Goal: Find specific page/section: Find specific page/section

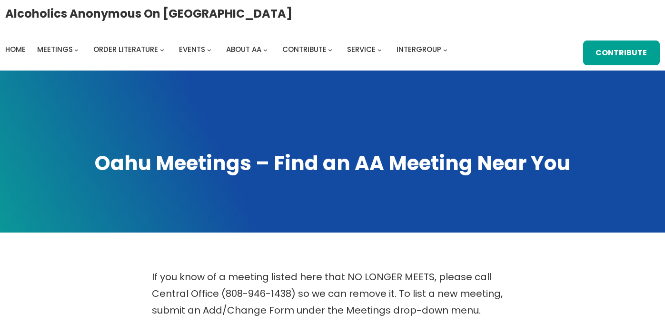
scroll to position [309, 0]
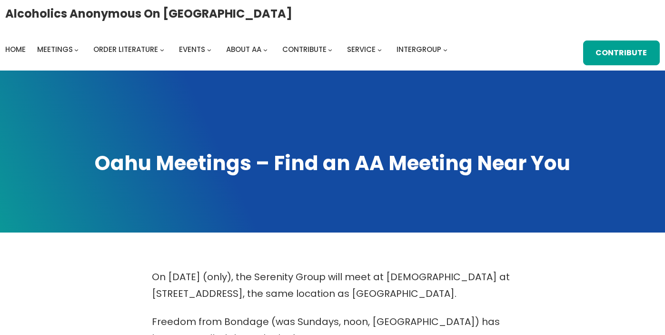
scroll to position [309, 0]
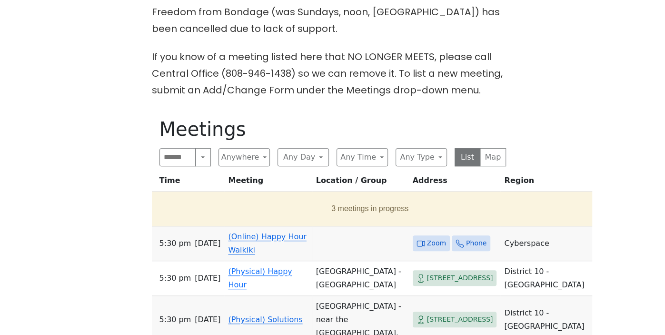
click at [257, 254] on link "(Online) Happy Hour Waikiki" at bounding box center [267, 243] width 78 height 22
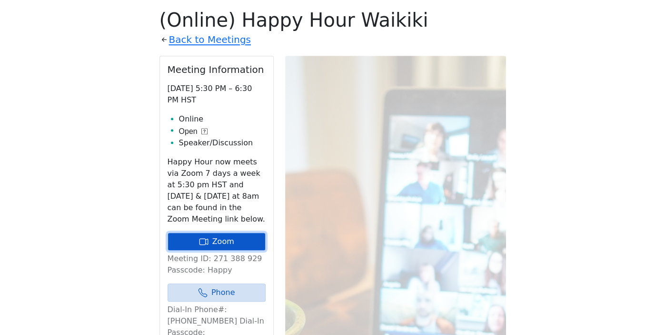
click at [238, 242] on link "Zoom" at bounding box center [217, 241] width 98 height 18
